Goal: Check status: Check status

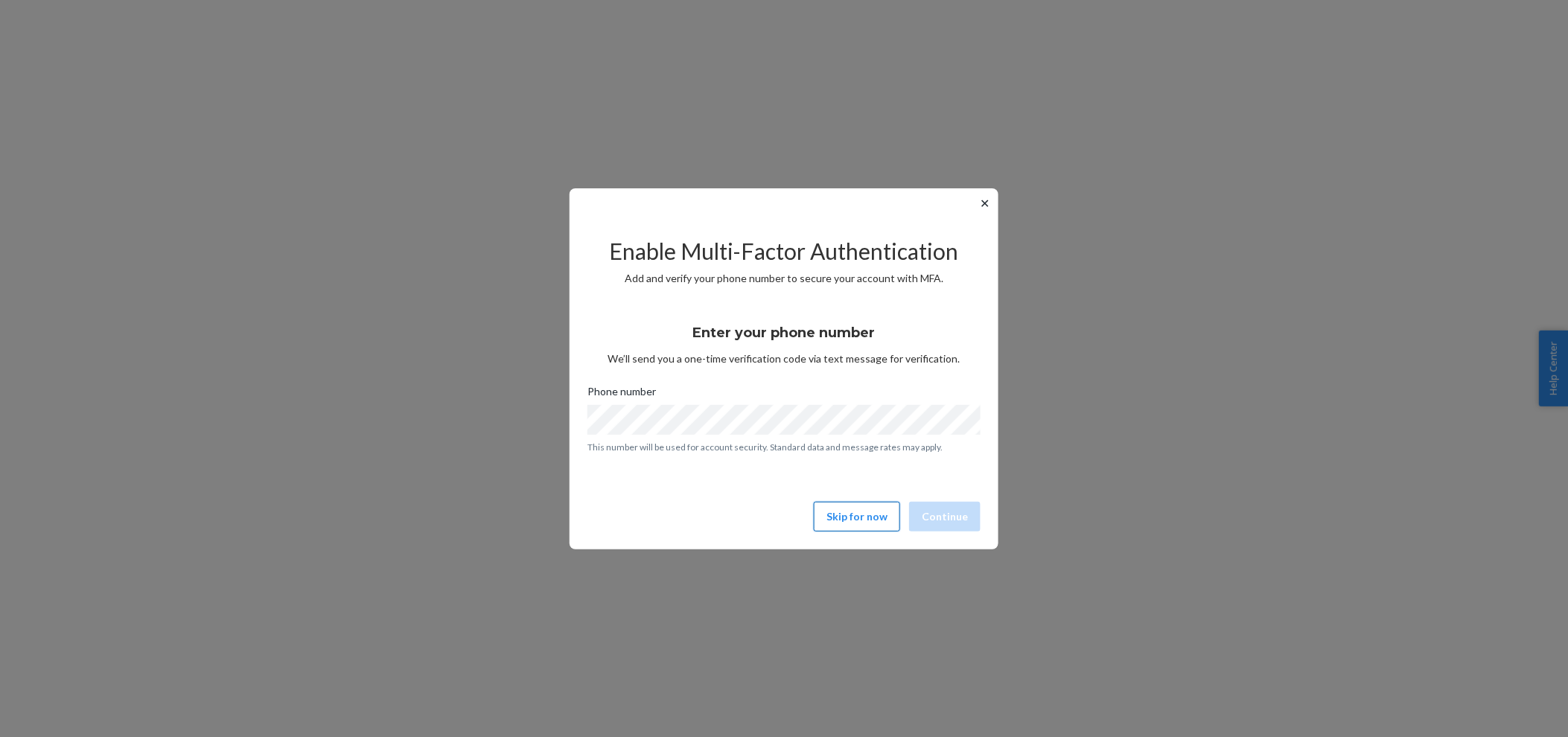
click at [889, 514] on button "Skip for now" at bounding box center [857, 516] width 86 height 29
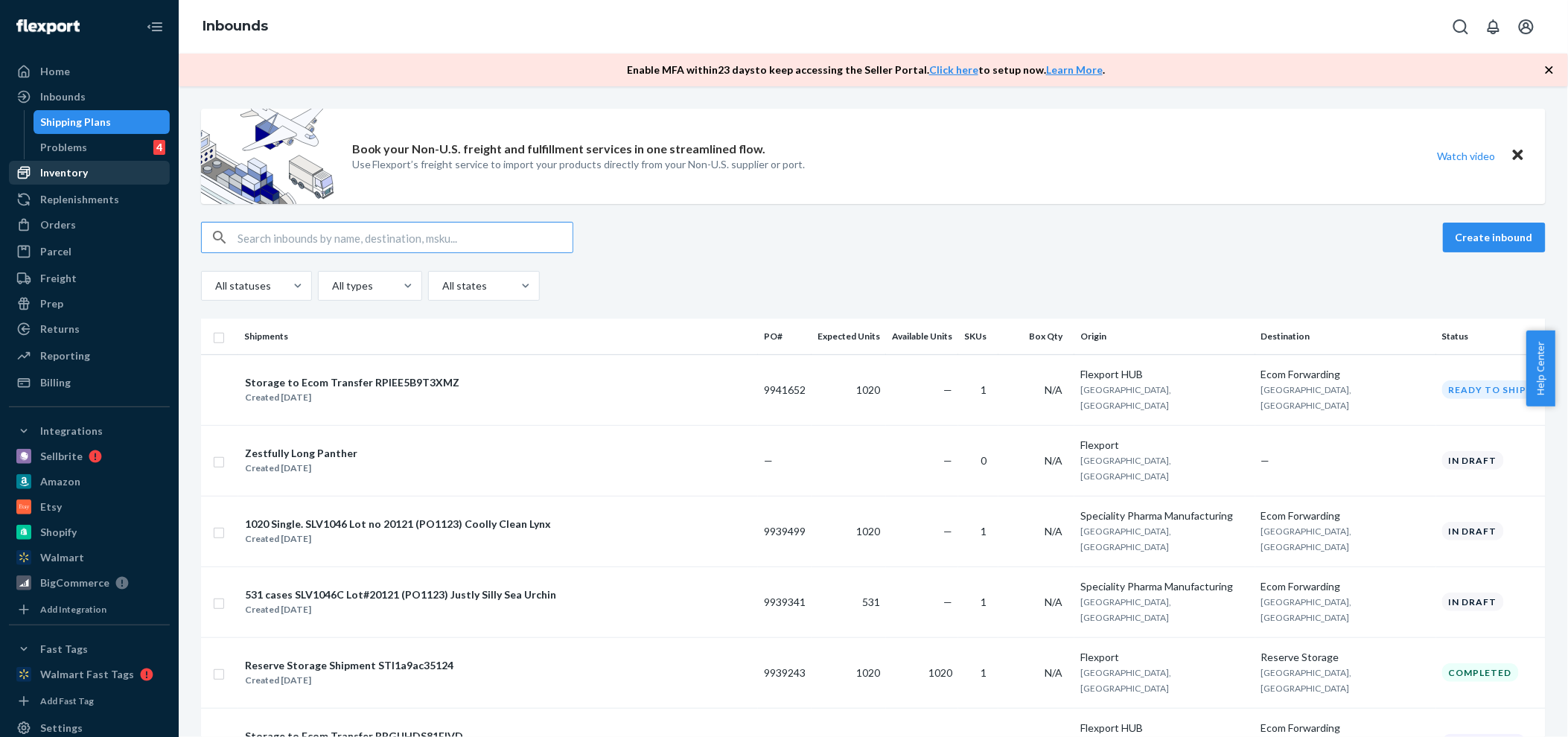
click at [40, 167] on div "Inventory" at bounding box center [64, 172] width 47 height 15
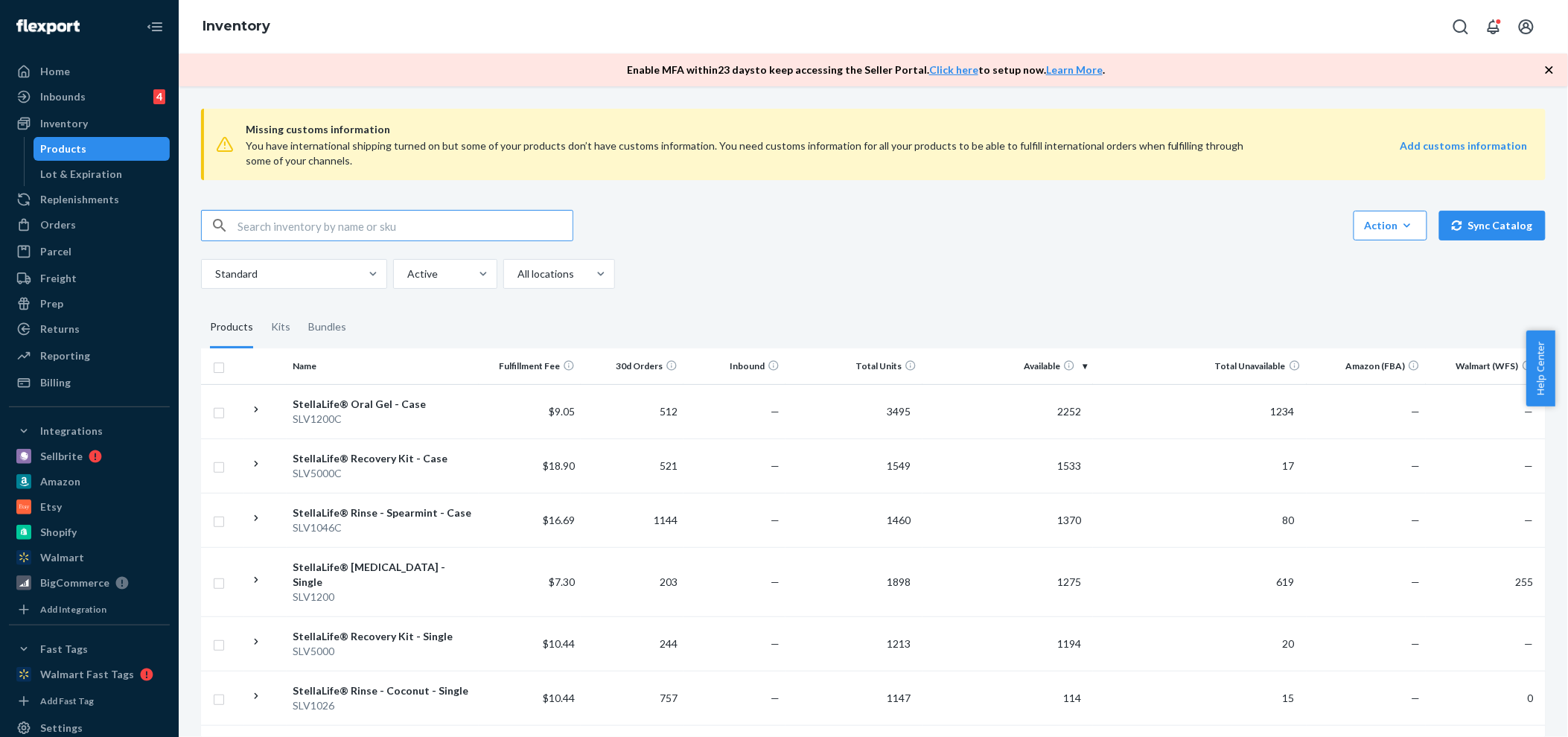
click at [345, 226] on input "text" at bounding box center [405, 226] width 335 height 29
type input "lv5300"
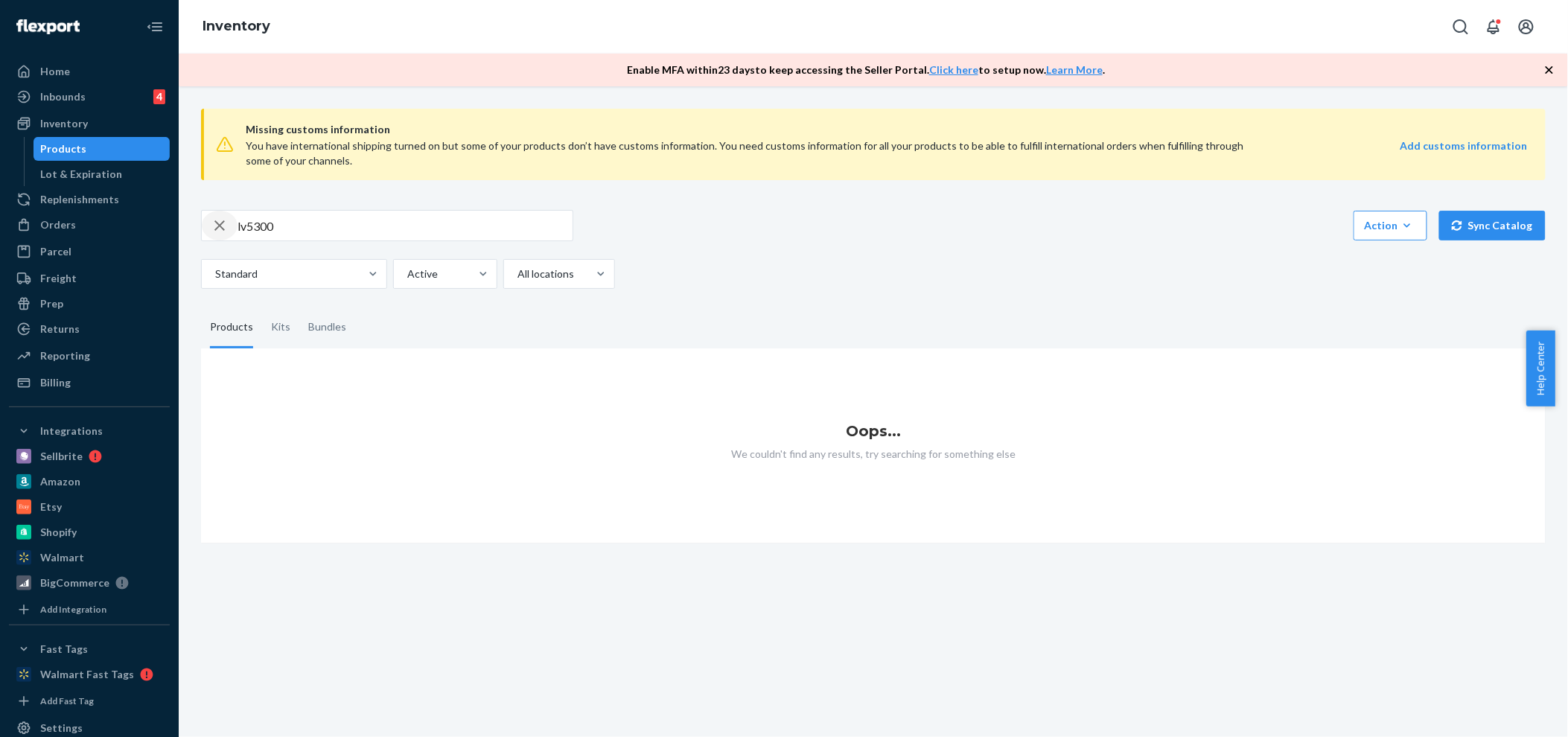
click at [236, 222] on div "button" at bounding box center [219, 226] width 36 height 29
click at [238, 221] on input "text" at bounding box center [405, 226] width 335 height 29
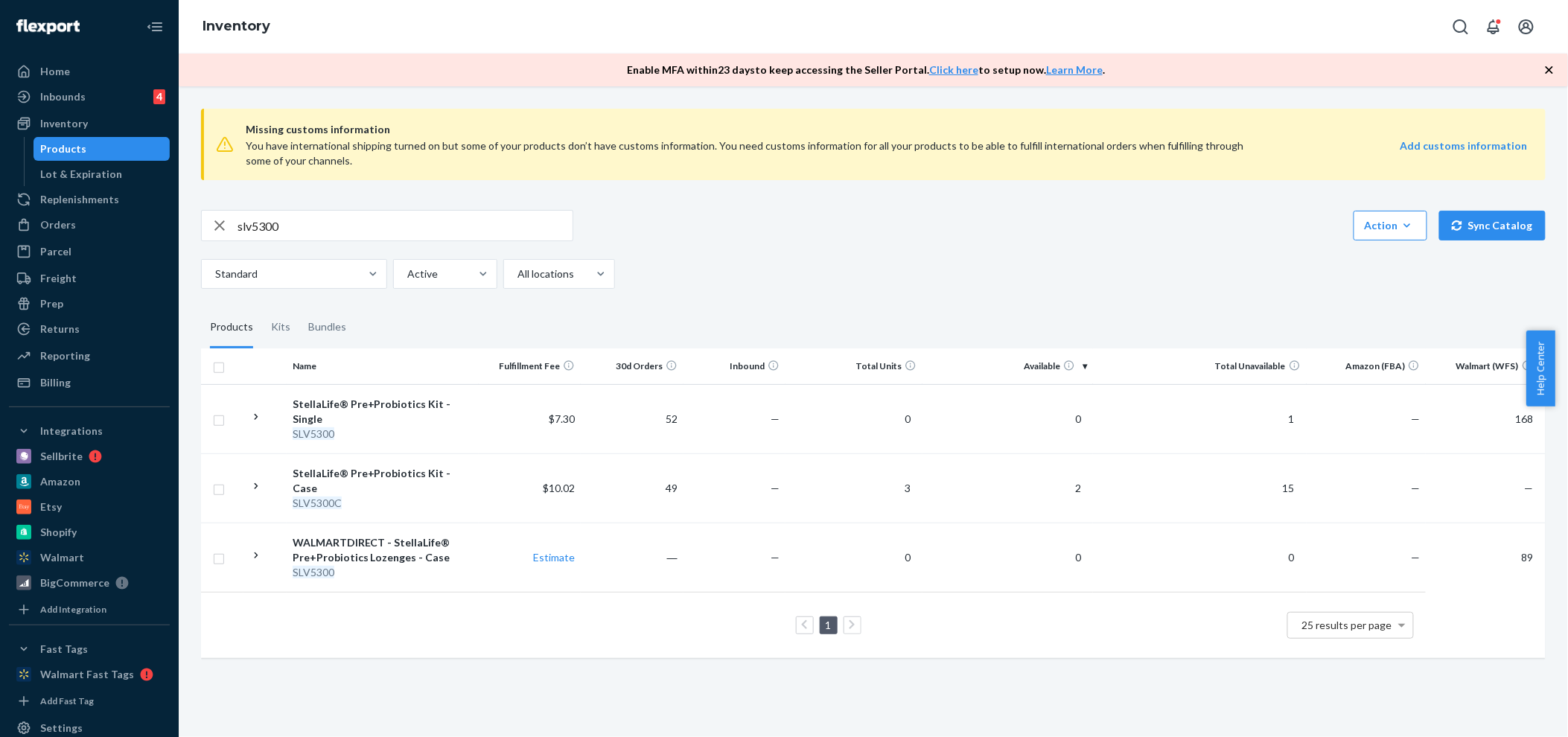
click at [288, 224] on input "slv5300" at bounding box center [405, 226] width 335 height 29
type input "slv5306"
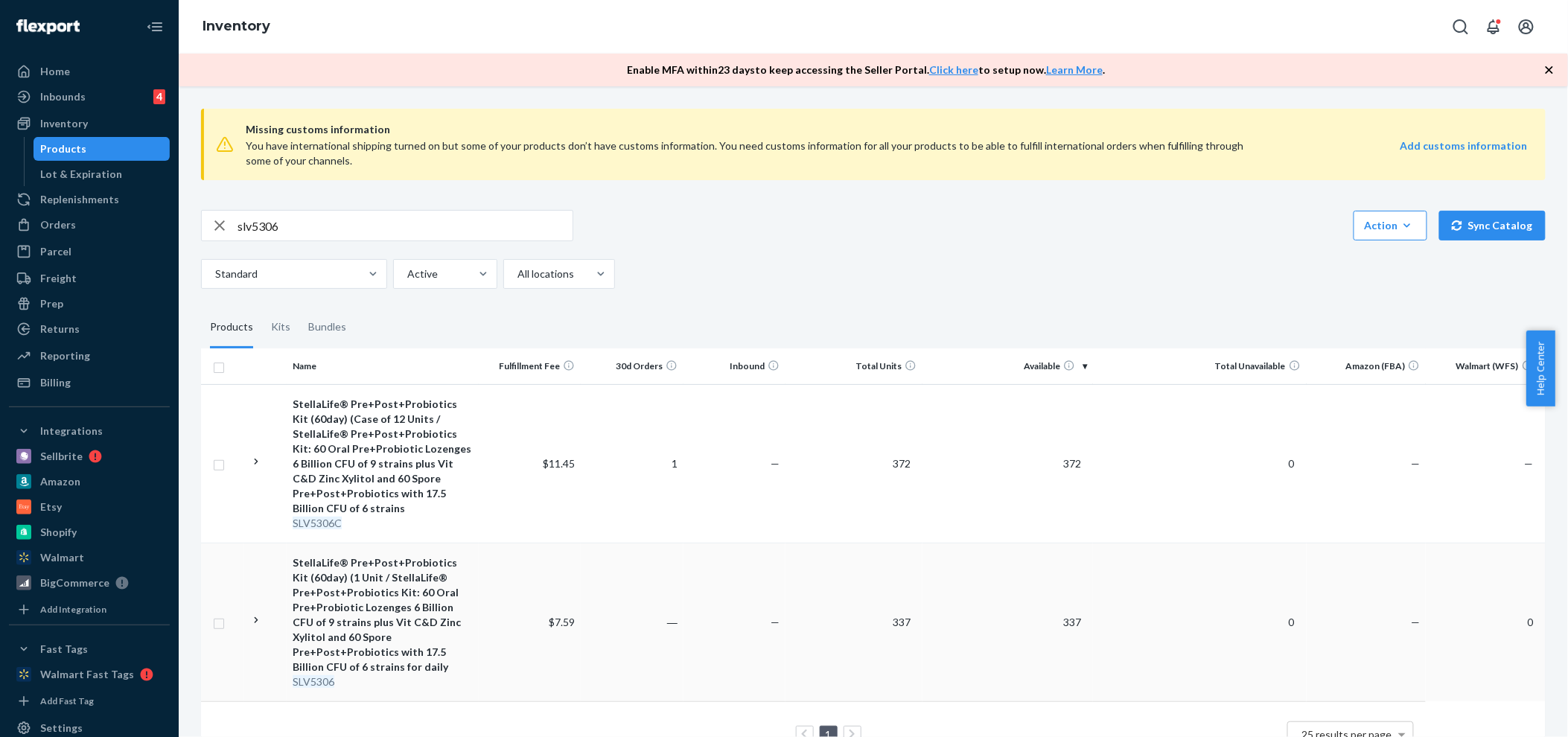
click at [374, 601] on div "StellaLife® Pre+Post+Probiotics Kit (60day) (1 Unit / StellaLife® Pre+Post+Prob…" at bounding box center [382, 615] width 180 height 119
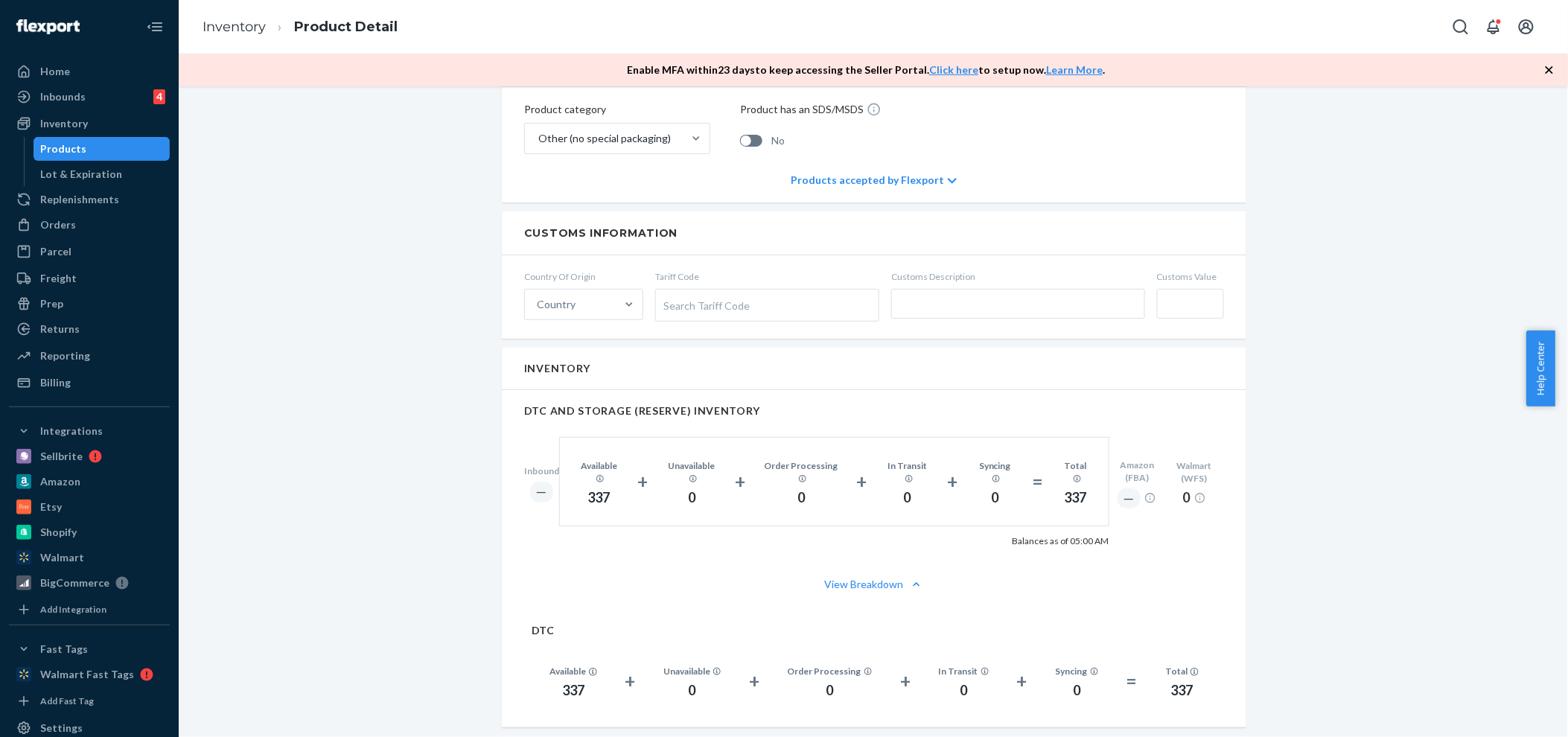
scroll to position [165, 0]
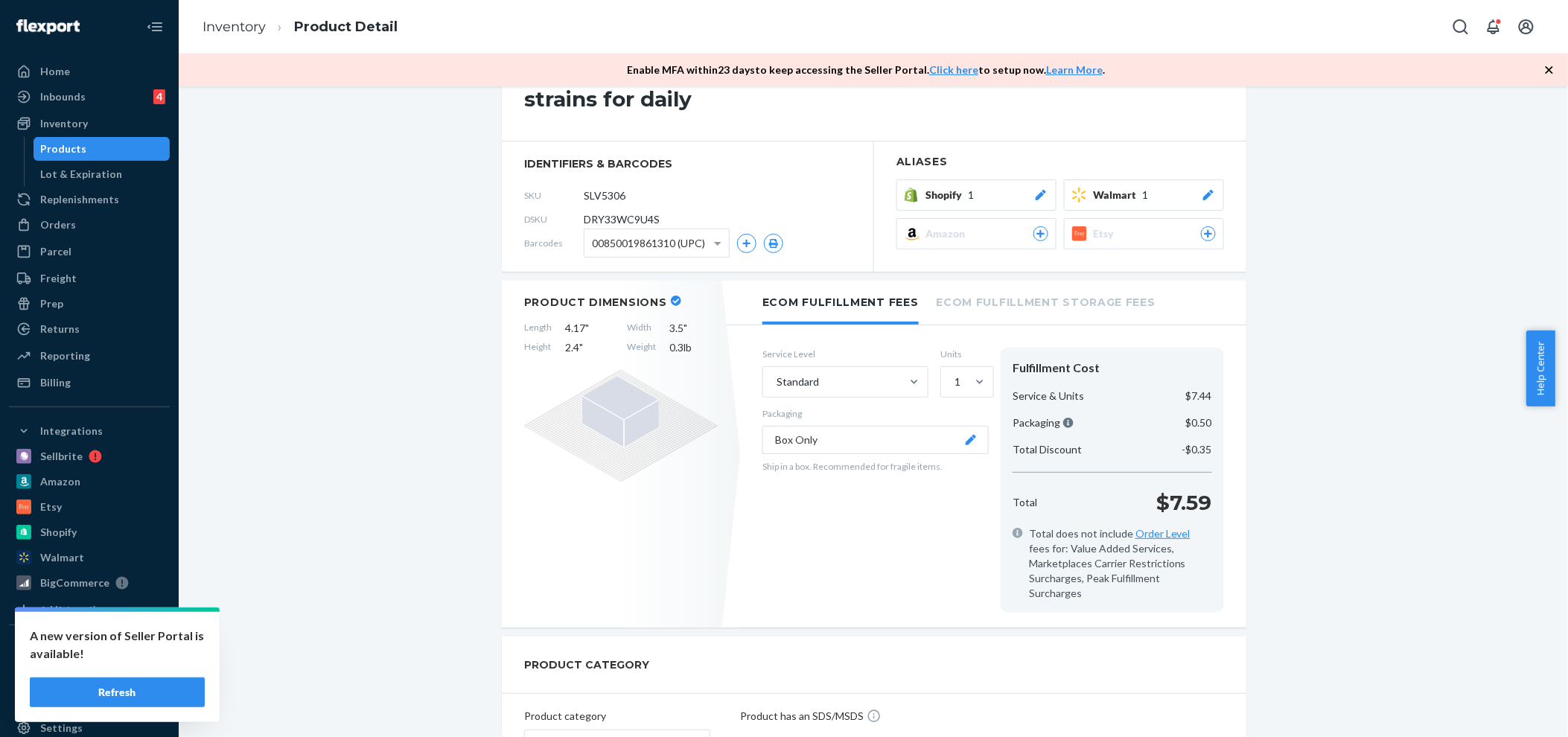
click at [123, 696] on button "Refresh" at bounding box center [117, 692] width 175 height 29
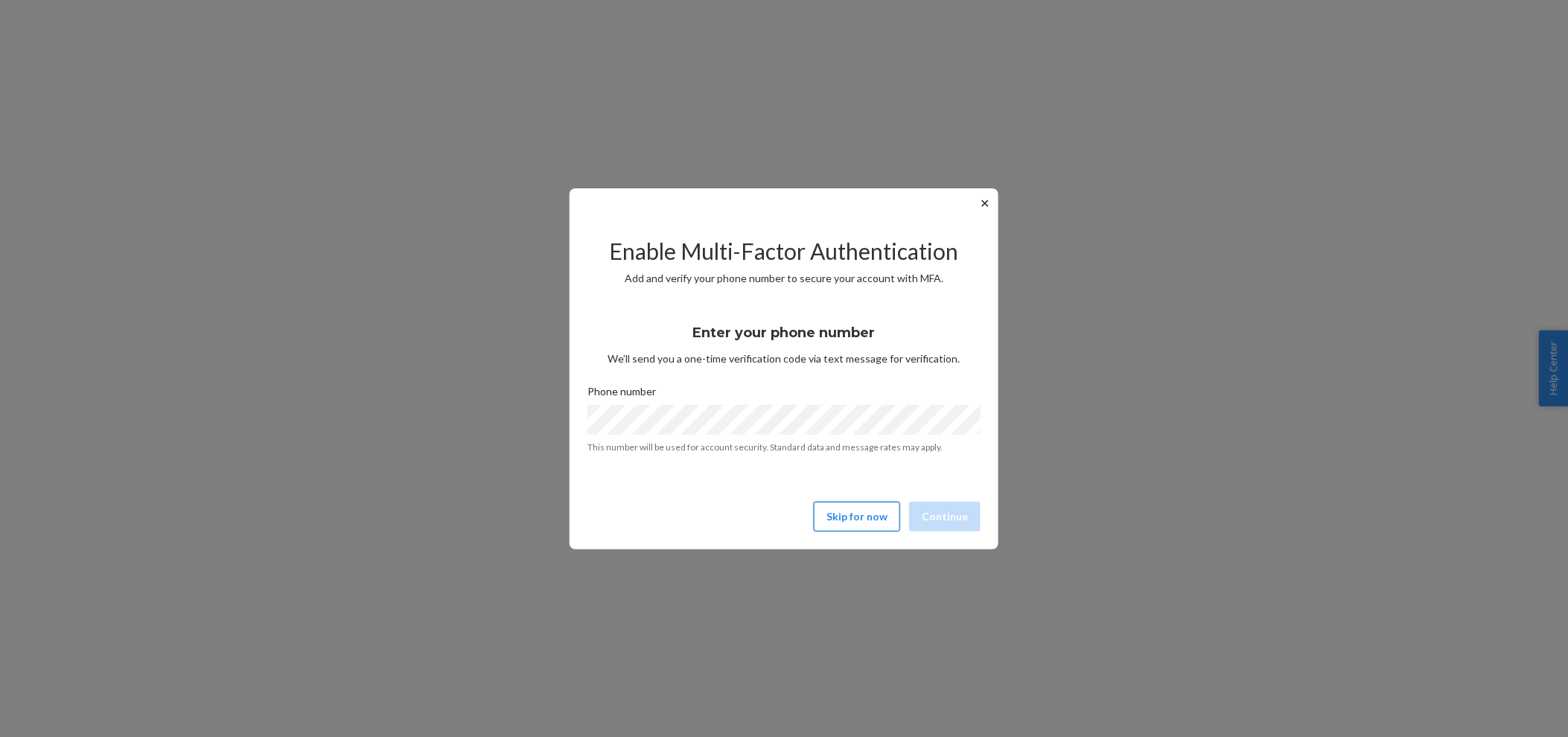
click at [862, 515] on button "Skip for now" at bounding box center [857, 516] width 86 height 29
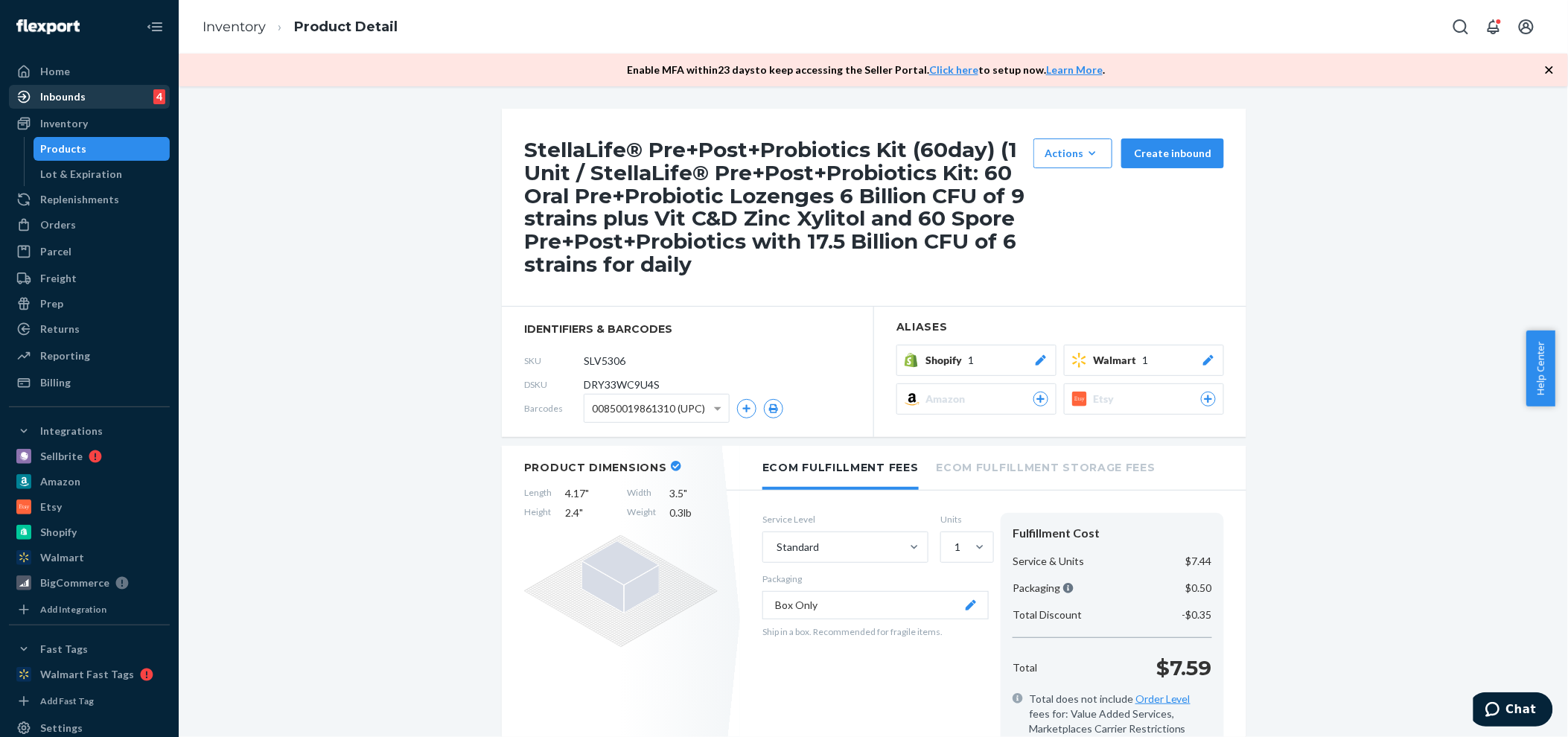
click at [60, 95] on div "Inbounds" at bounding box center [63, 96] width 46 height 15
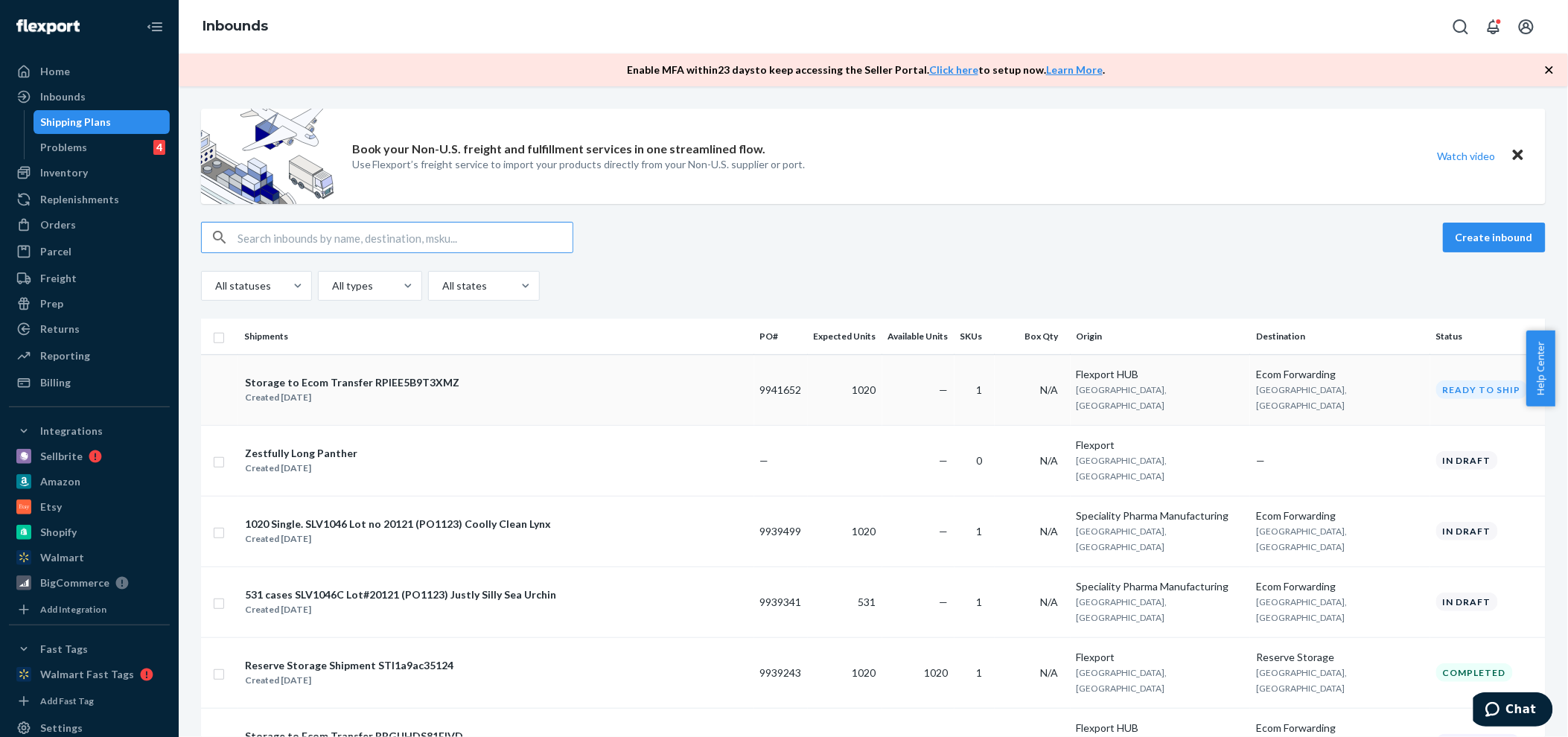
click at [389, 377] on div "Storage to Ecom Transfer RPIEE5B9T3XMZ" at bounding box center [352, 382] width 215 height 15
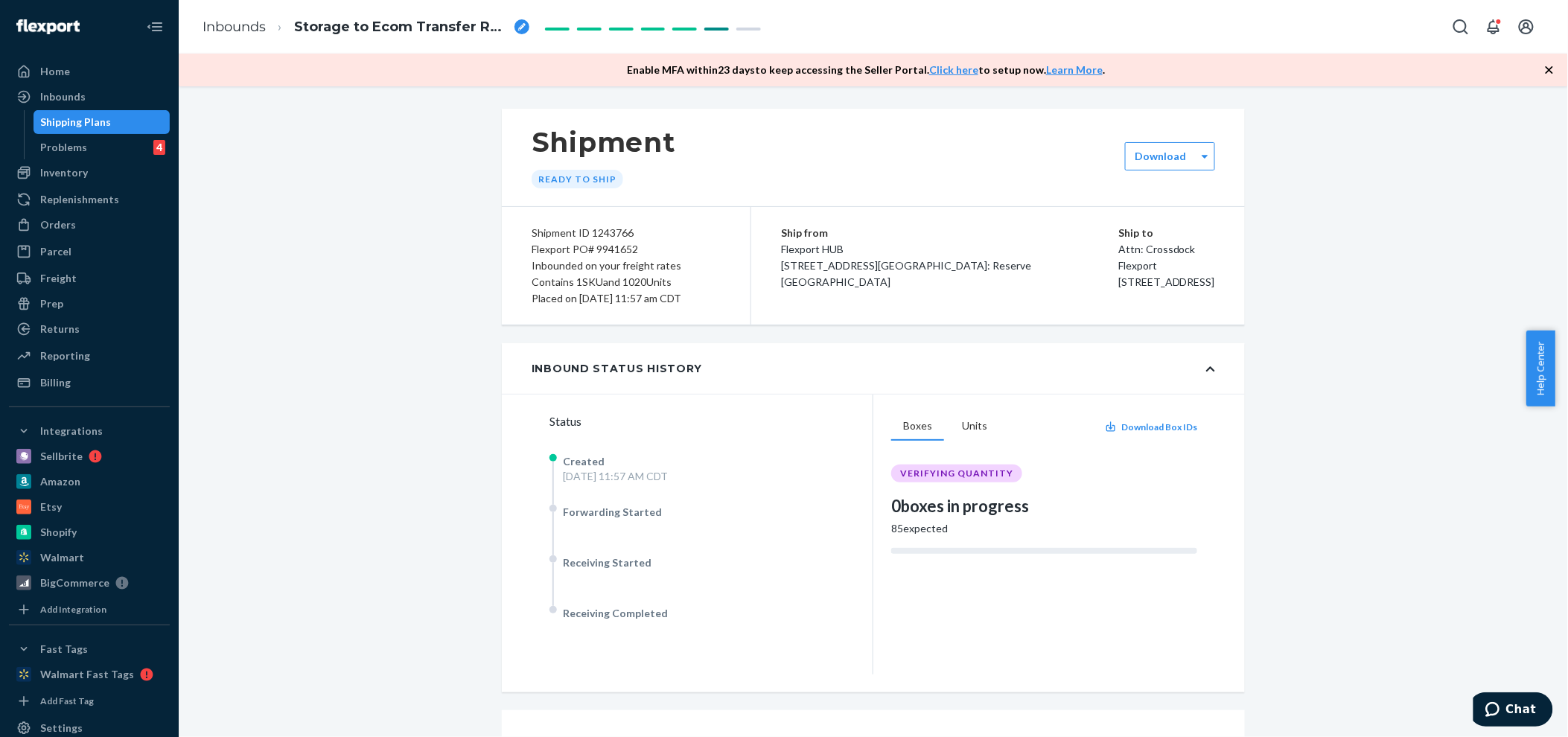
click at [295, 29] on span "Storage to Ecom Transfer RPIEE5B9T3XMZ" at bounding box center [401, 27] width 215 height 19
drag, startPoint x: 317, startPoint y: 26, endPoint x: 255, endPoint y: 21, distance: 62.2
click at [255, 21] on ol "Inbounds Storage to Ecom Transfer RPIEE5B9T3XMZ" at bounding box center [333, 26] width 285 height 47
click at [339, 224] on div "Shipment Ready to ship Download Shipment ID 1243766 Flexport PO# 9941652 Inboun…" at bounding box center [873, 556] width 1367 height 897
